Goal: Task Accomplishment & Management: Manage account settings

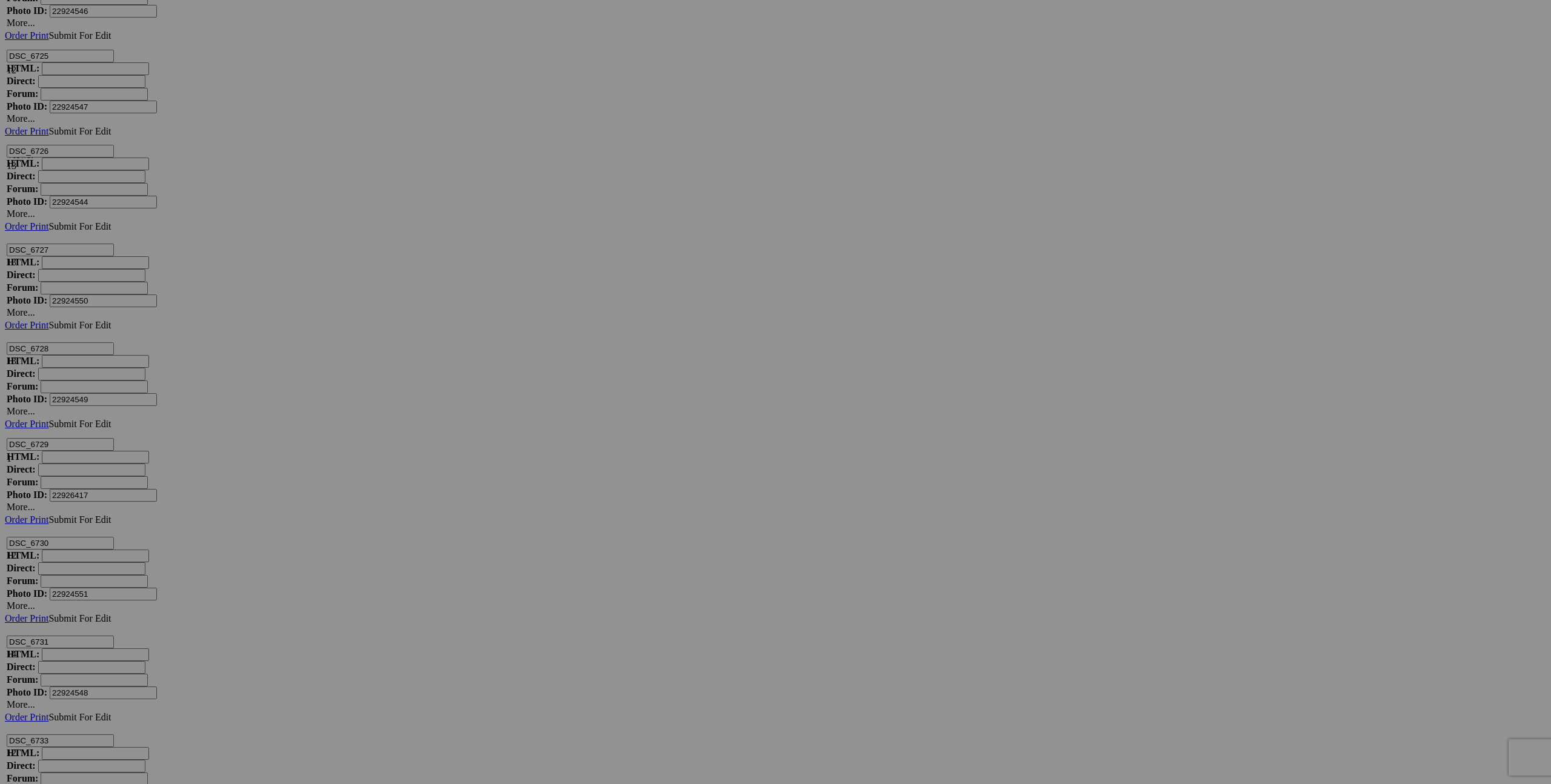
scroll to position [7083, 0]
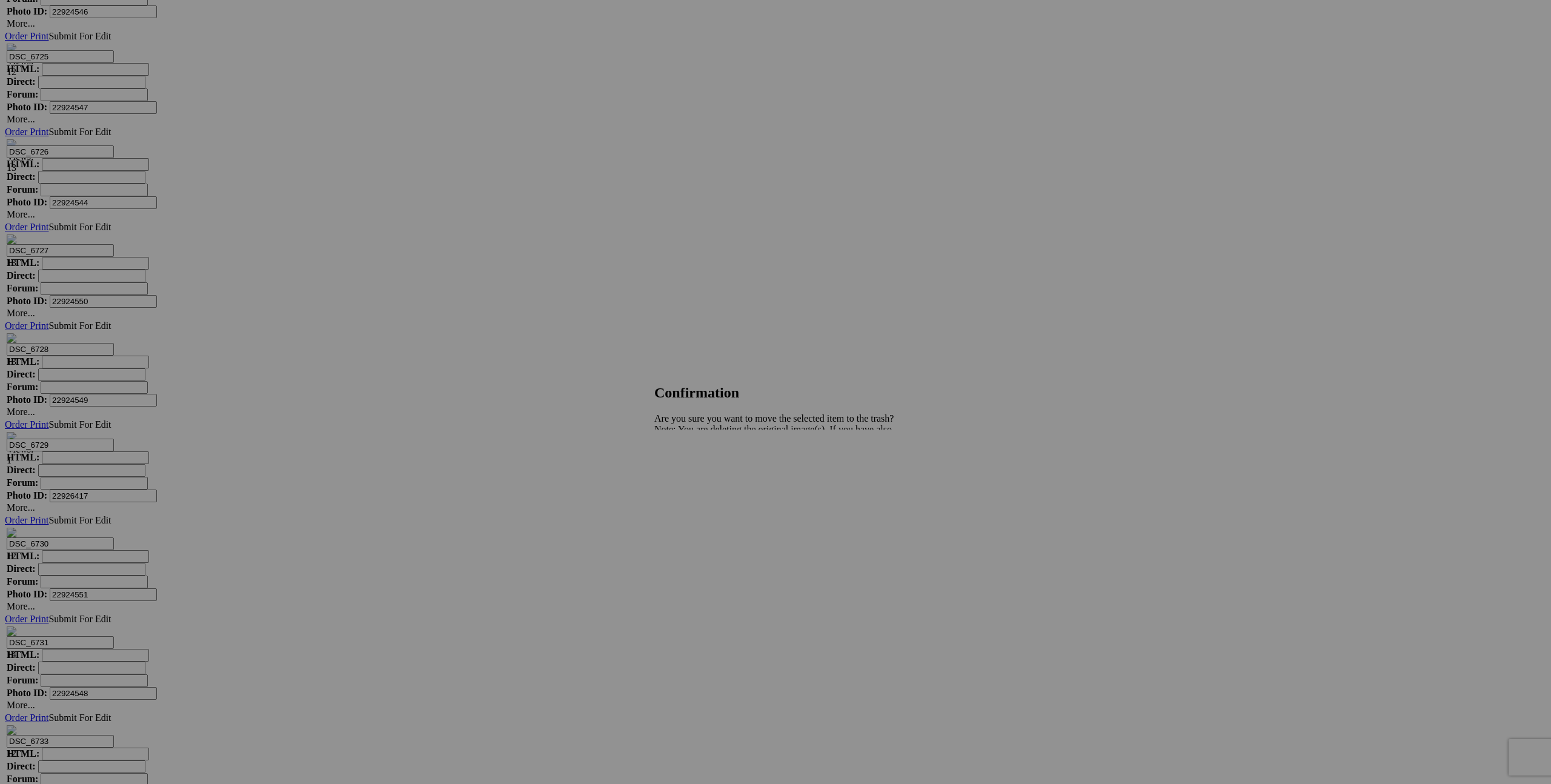
click at [695, 473] on span "Yes" at bounding box center [688, 471] width 14 height 10
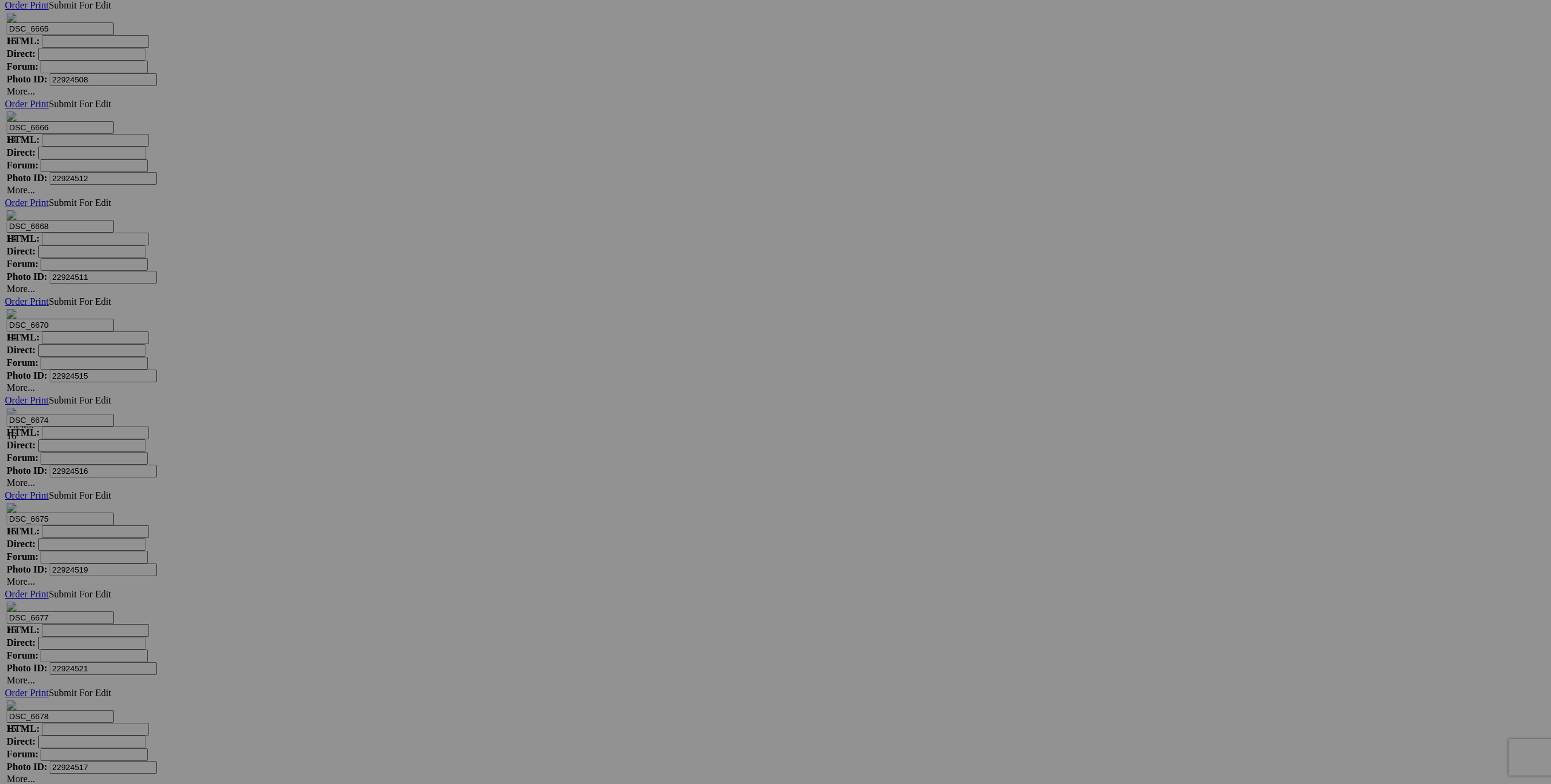
scroll to position [0, 0]
